Goal: Transaction & Acquisition: Purchase product/service

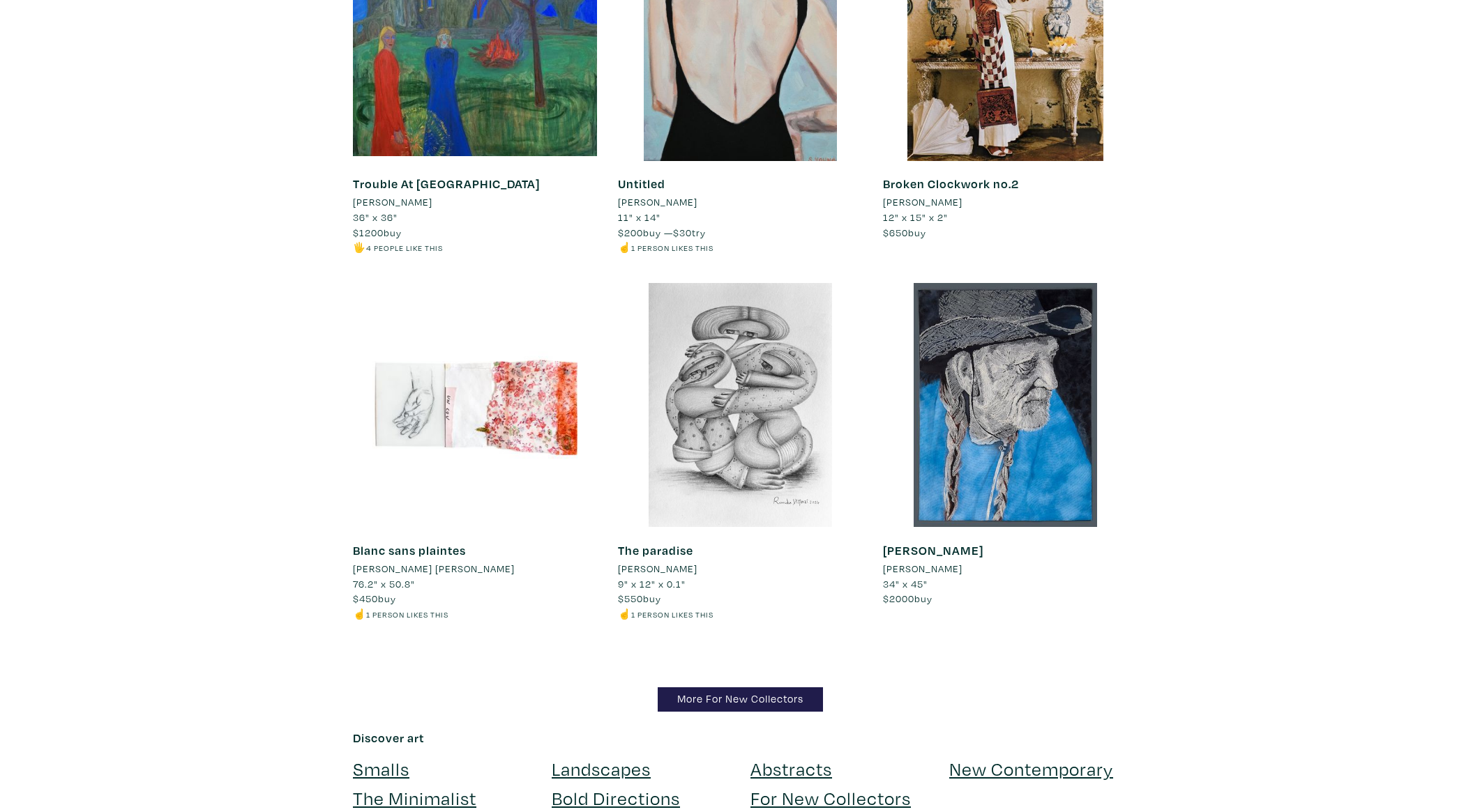
scroll to position [13487, 0]
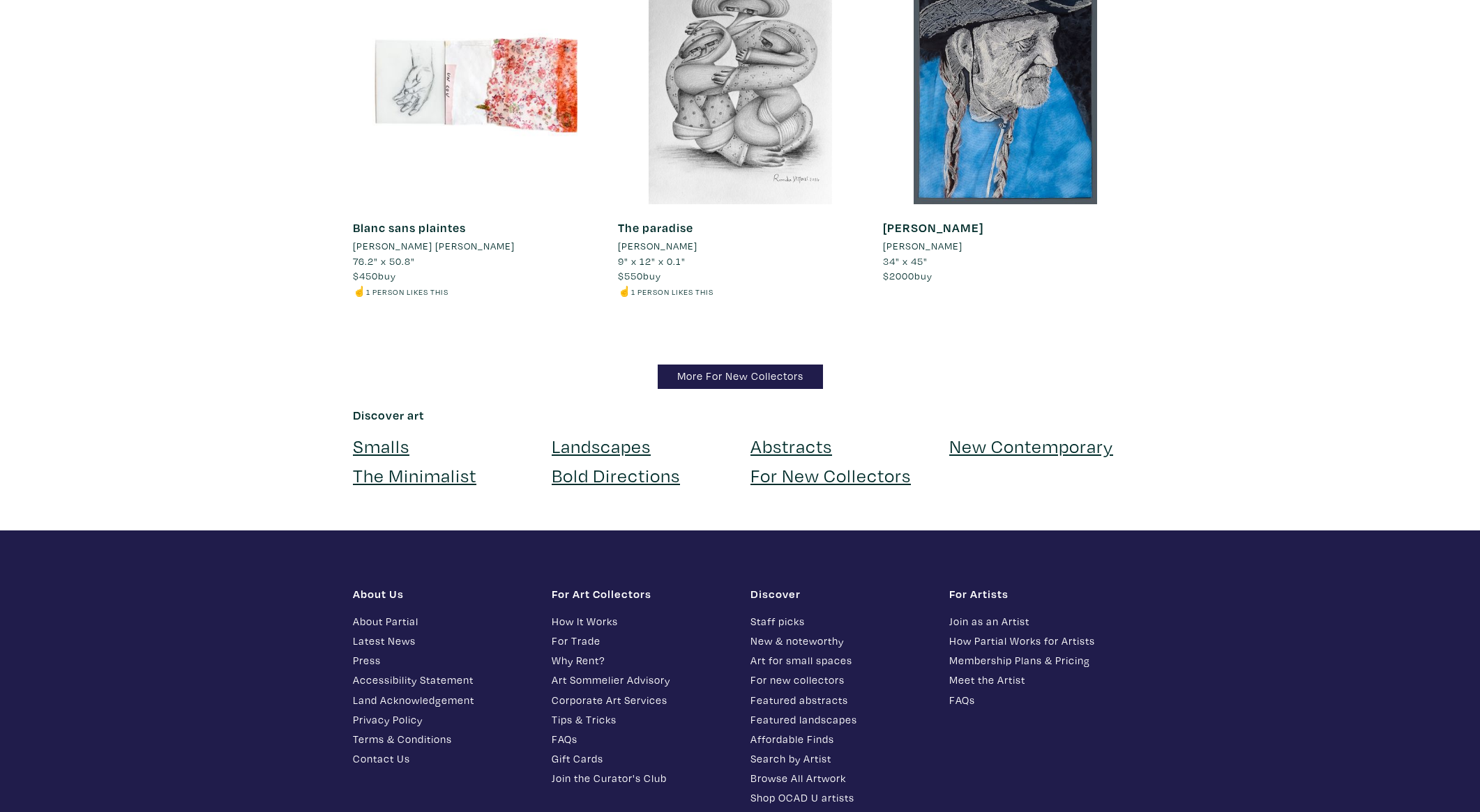
click at [762, 434] on link "Abstracts" at bounding box center [791, 446] width 82 height 25
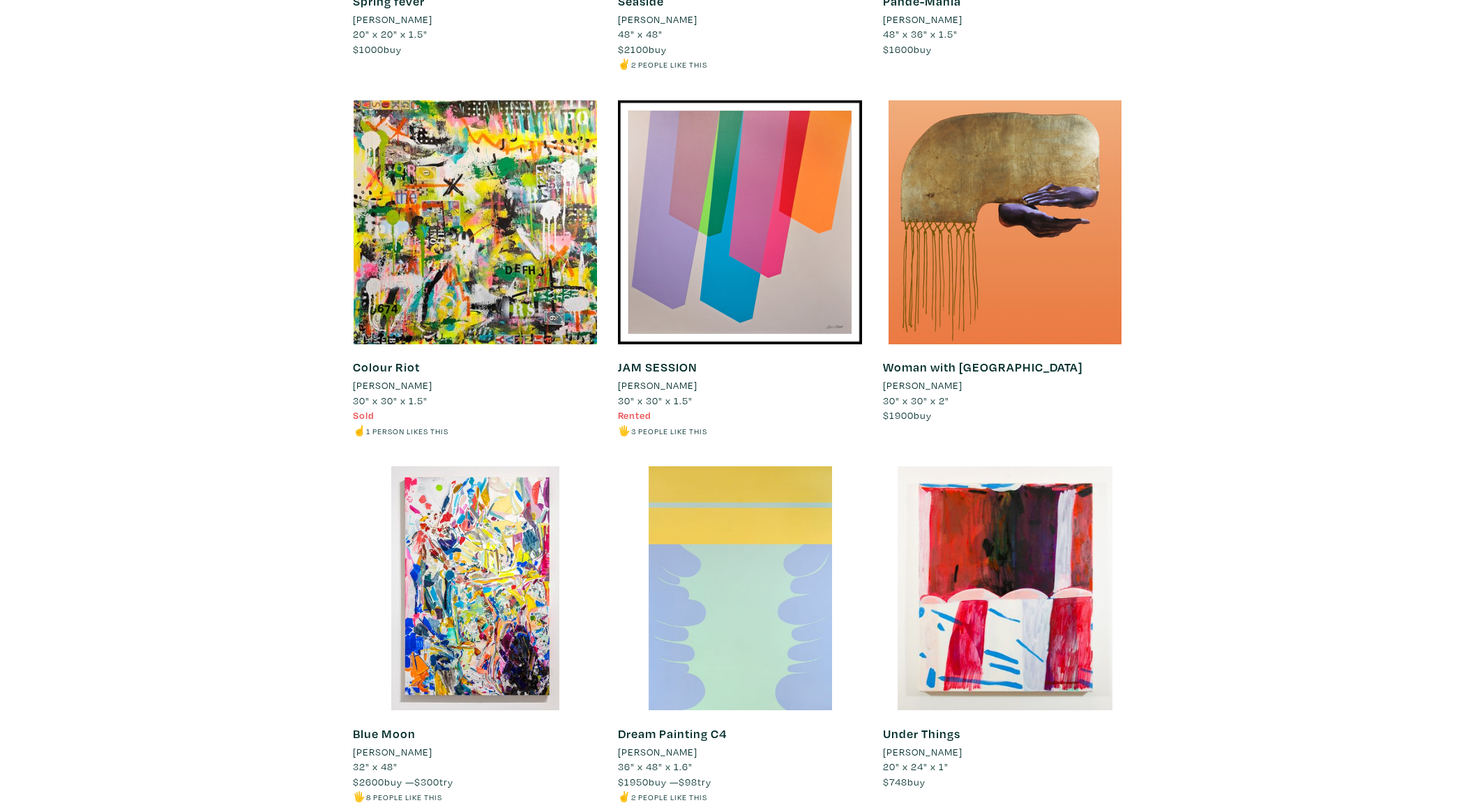
scroll to position [10068, 0]
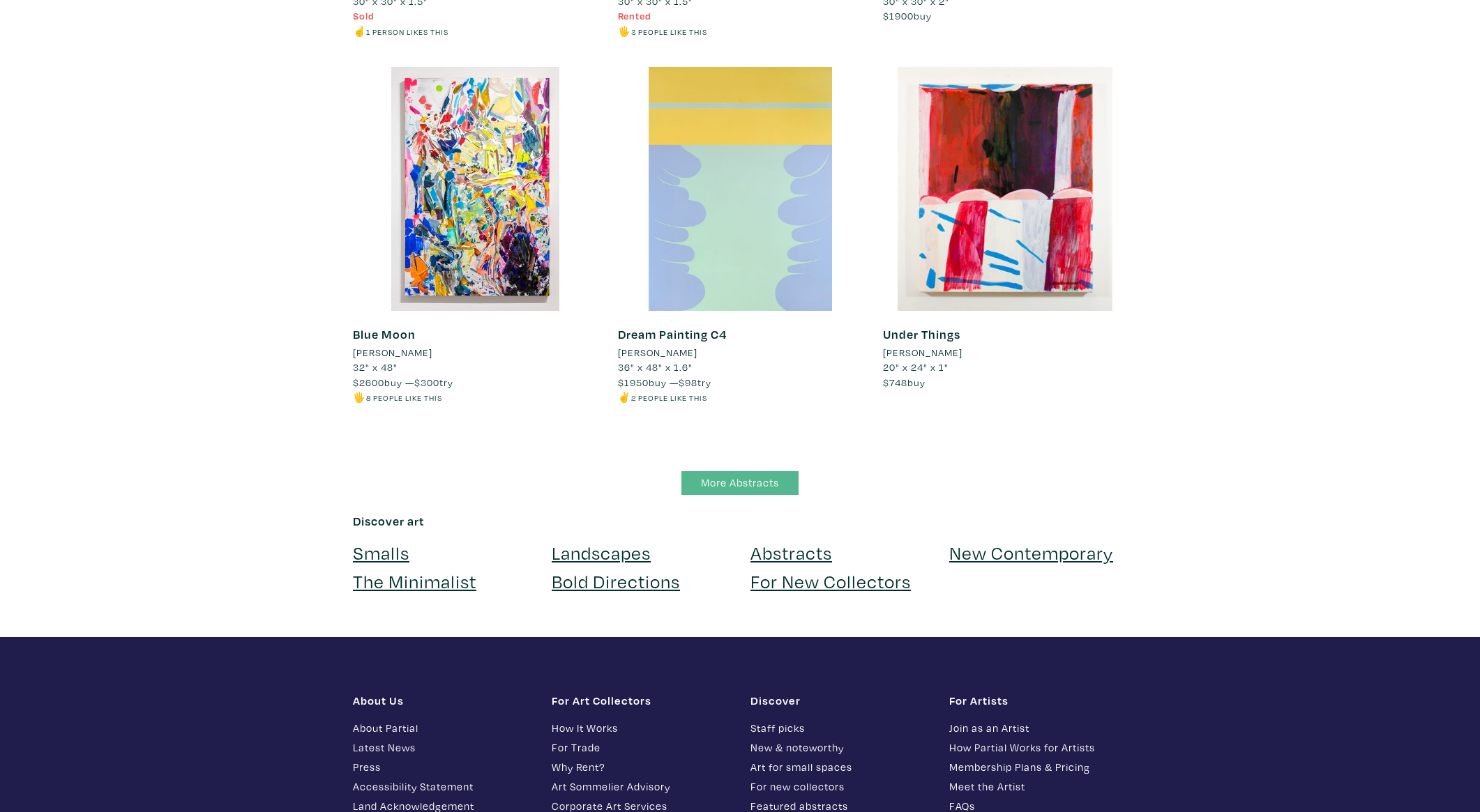
click at [750, 471] on link "More Abstracts" at bounding box center [740, 483] width 117 height 25
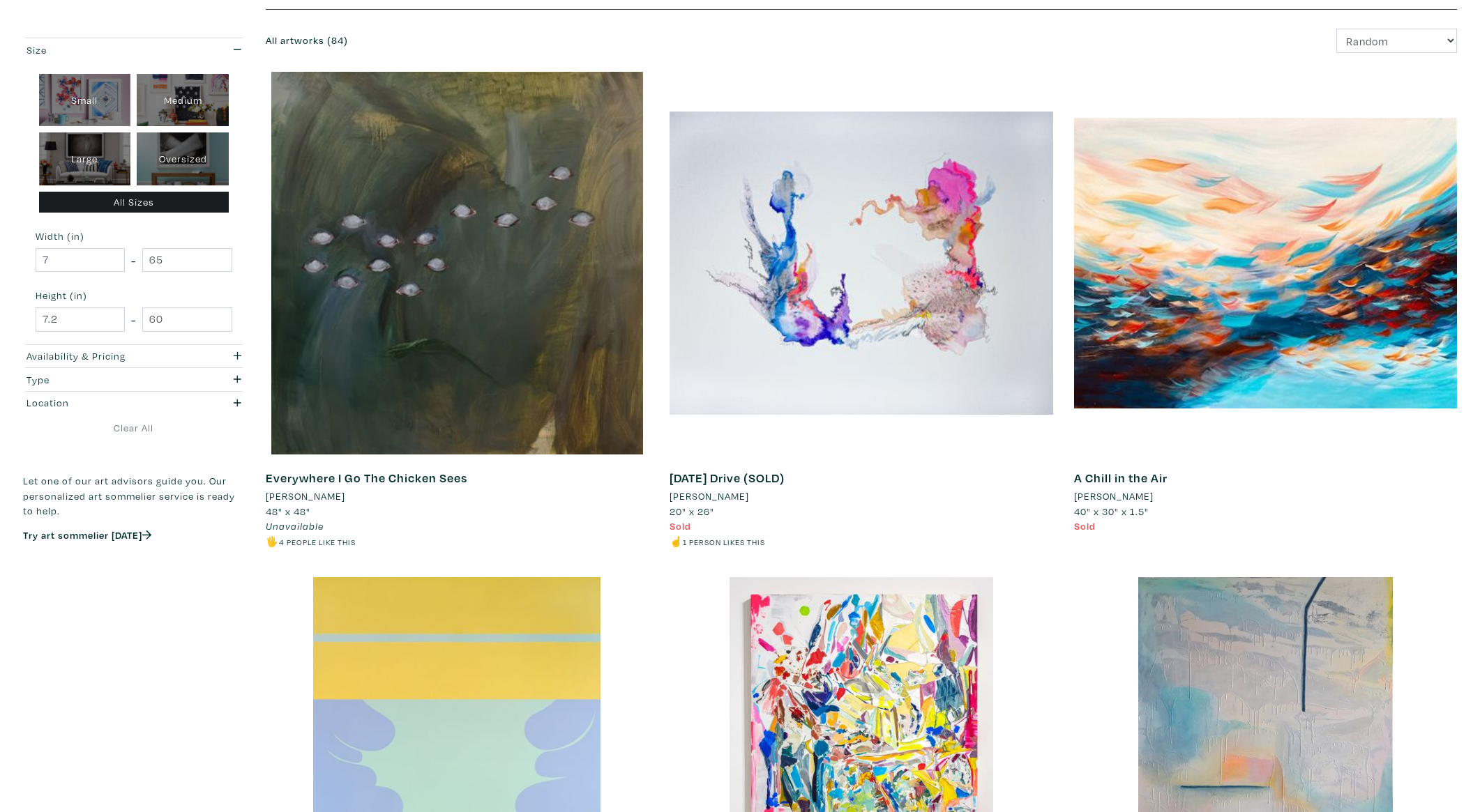
scroll to position [899, 0]
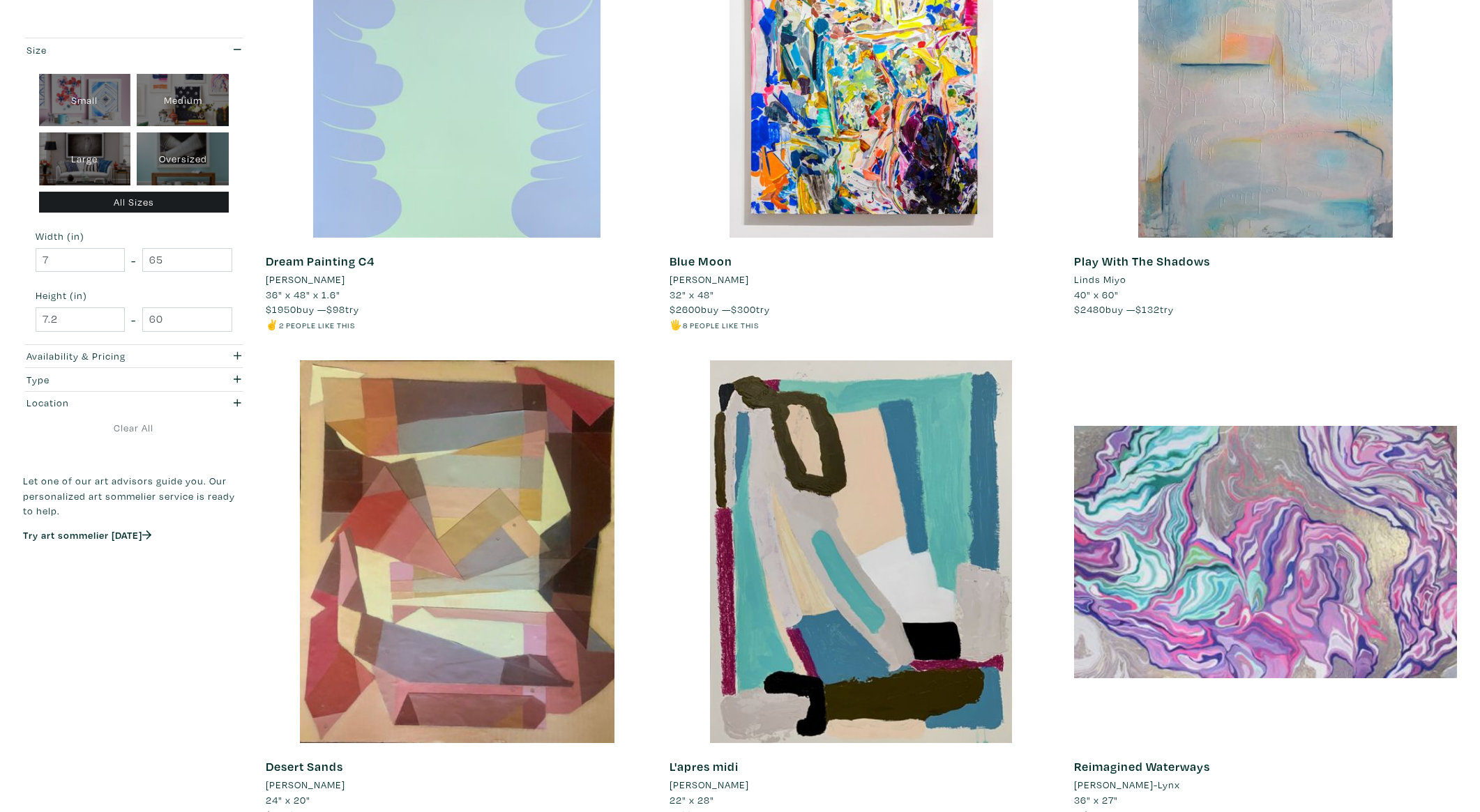
click at [211, 152] on div "Oversized" at bounding box center [183, 158] width 92 height 53
type input "48"
